Goal: Navigation & Orientation: Find specific page/section

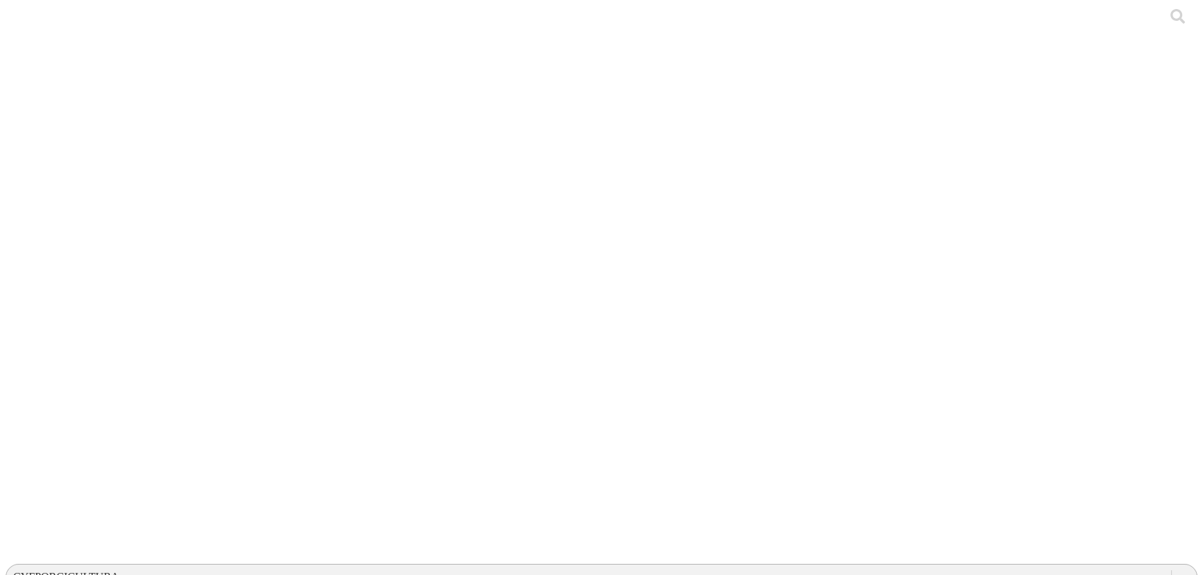
click at [119, 571] on div "CYFPORCICULTURA" at bounding box center [66, 577] width 106 height 13
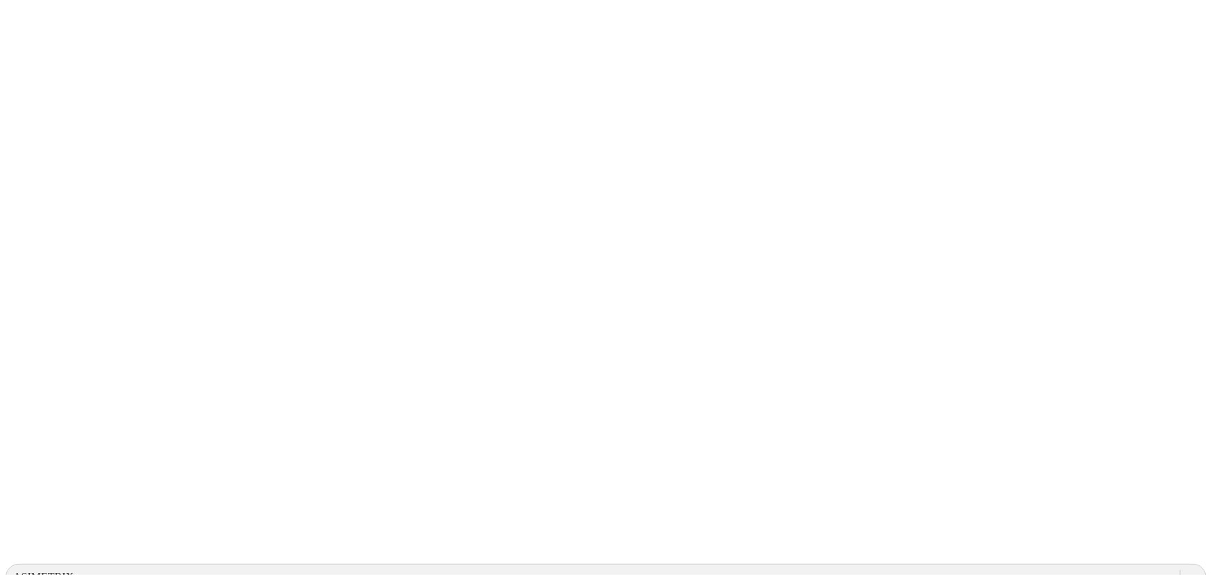
click at [74, 571] on div "ASIMETRIX" at bounding box center [43, 577] width 60 height 13
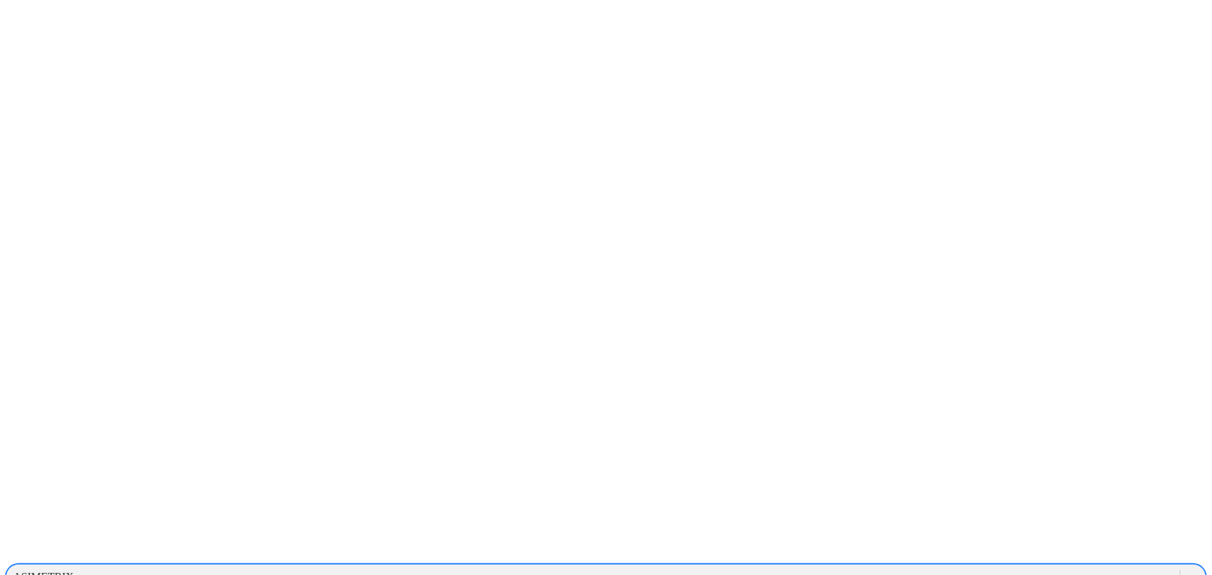
scroll to position [315, 0]
click at [119, 571] on div "CYFPORCICULTURA" at bounding box center [66, 577] width 106 height 13
click at [920, 567] on div "ALIAR" at bounding box center [593, 577] width 1174 height 21
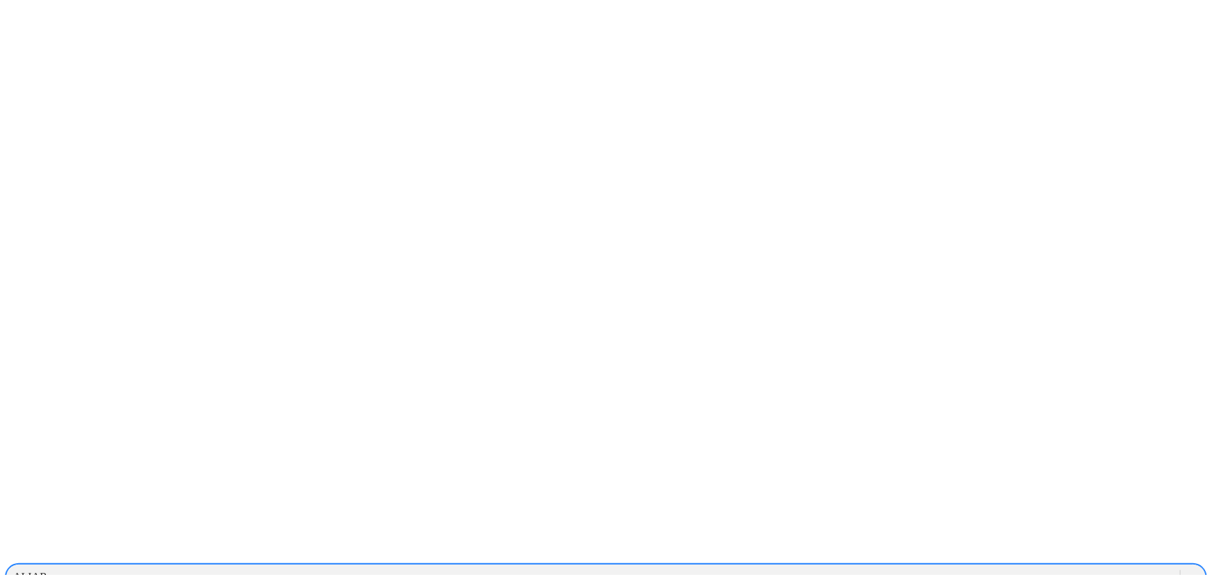
scroll to position [252, 0]
click at [1009, 567] on div "CERVALLE" at bounding box center [593, 577] width 1174 height 21
